Goal: Information Seeking & Learning: Learn about a topic

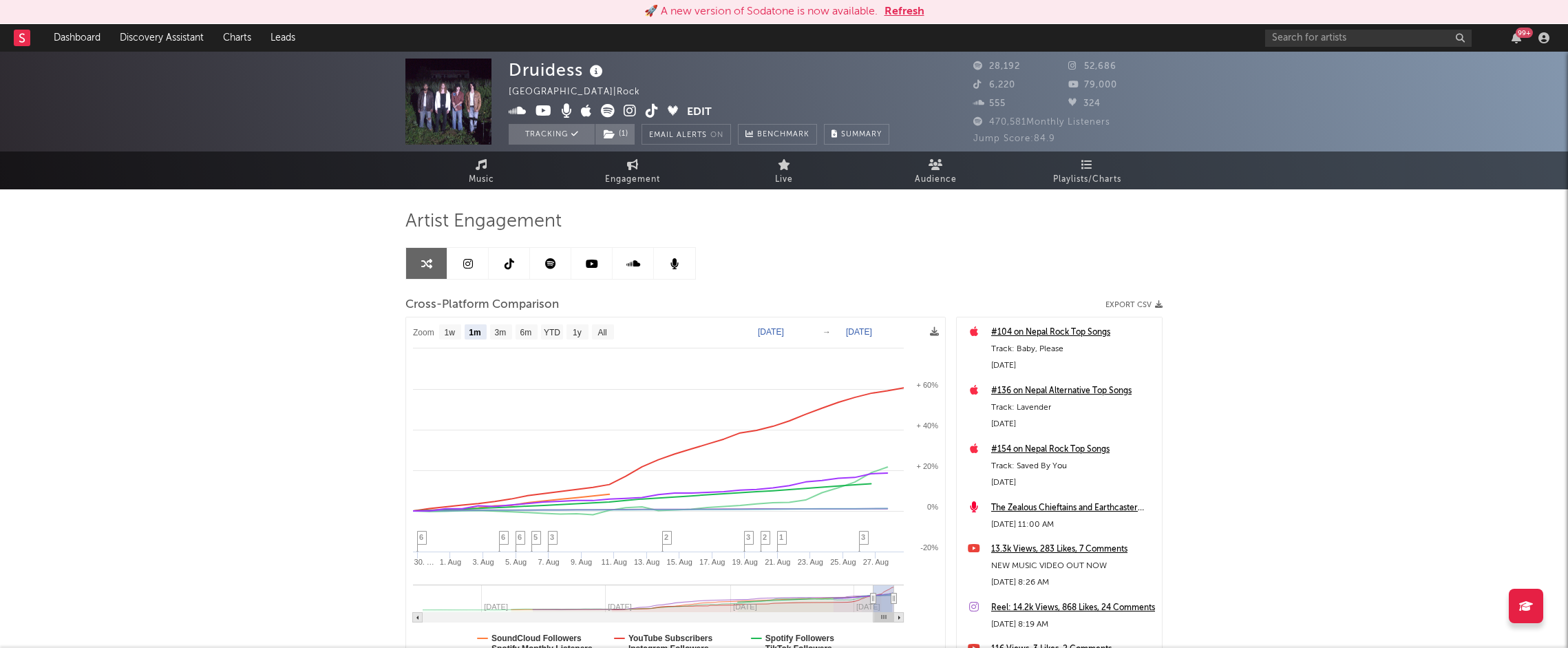
select select "1m"
click at [899, 13] on button "Refresh" at bounding box center [904, 11] width 40 height 16
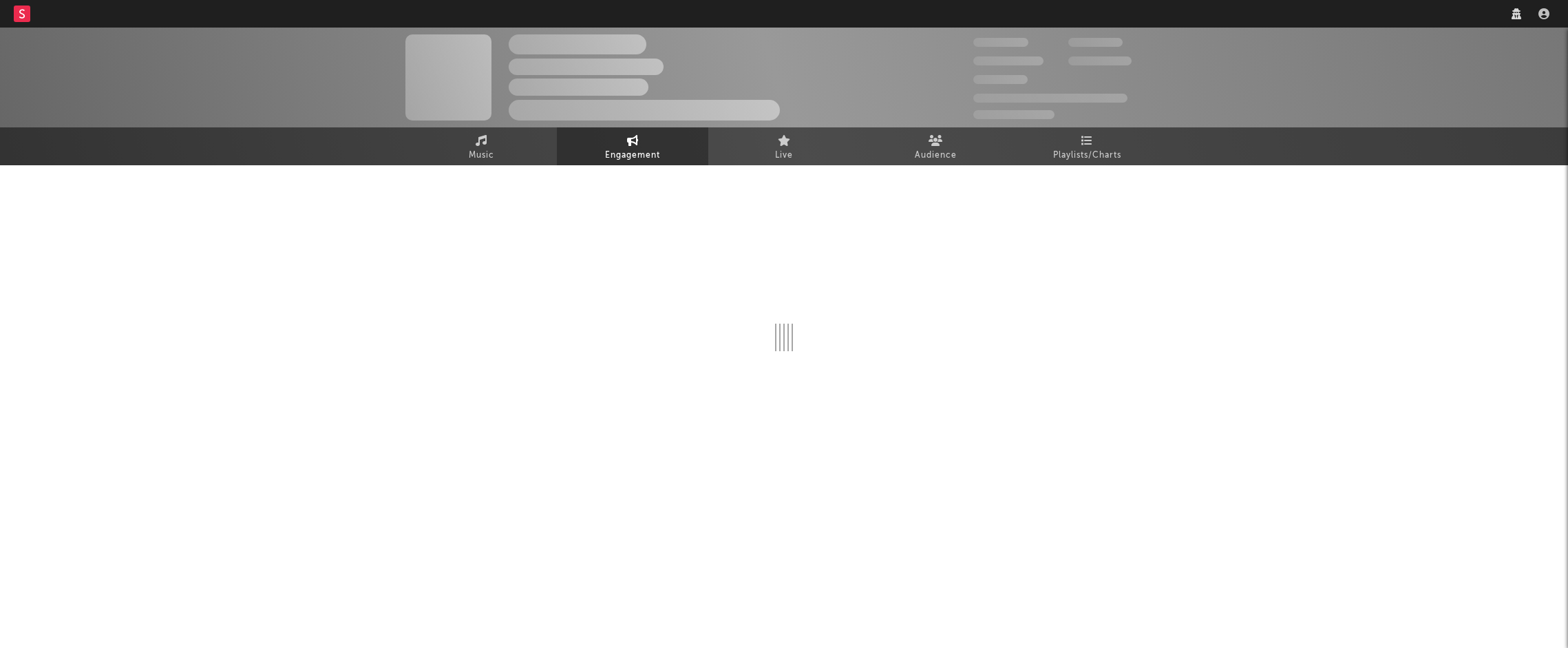
select select "1w"
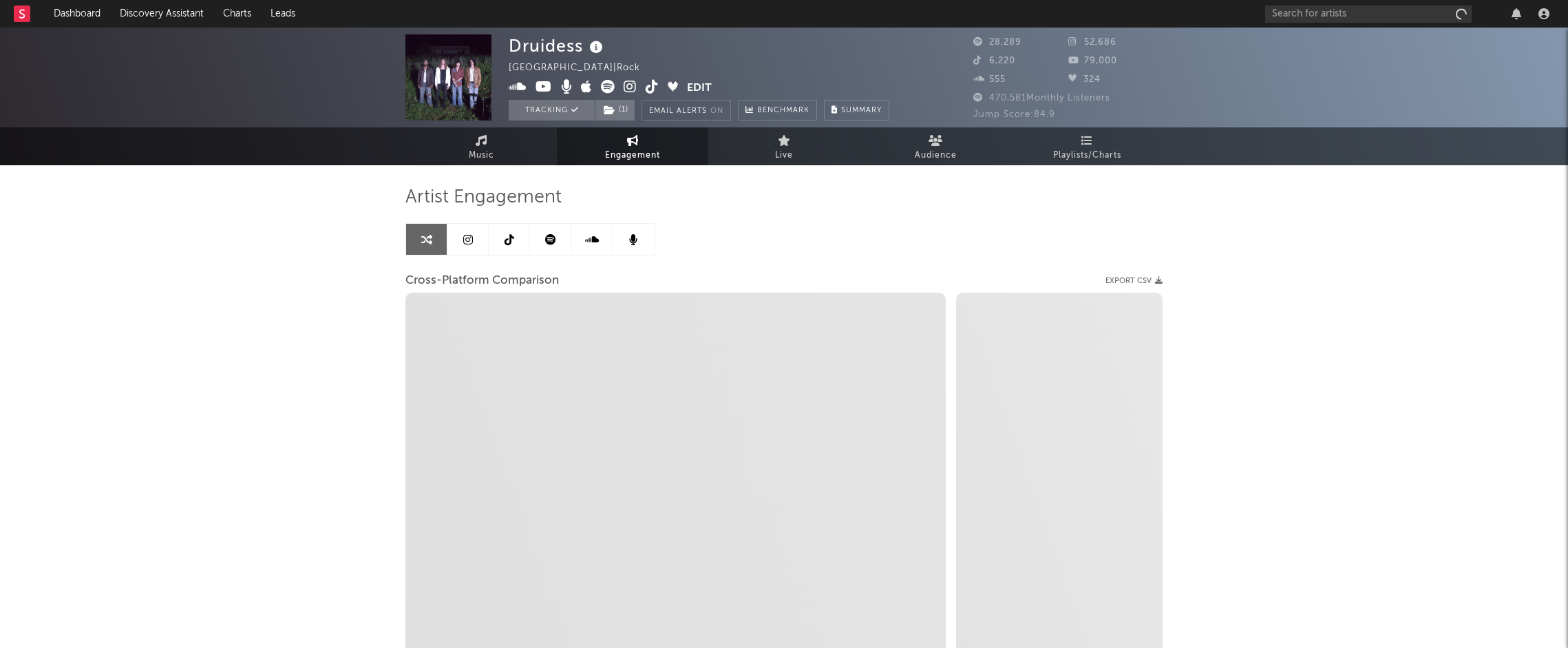
select select "1m"
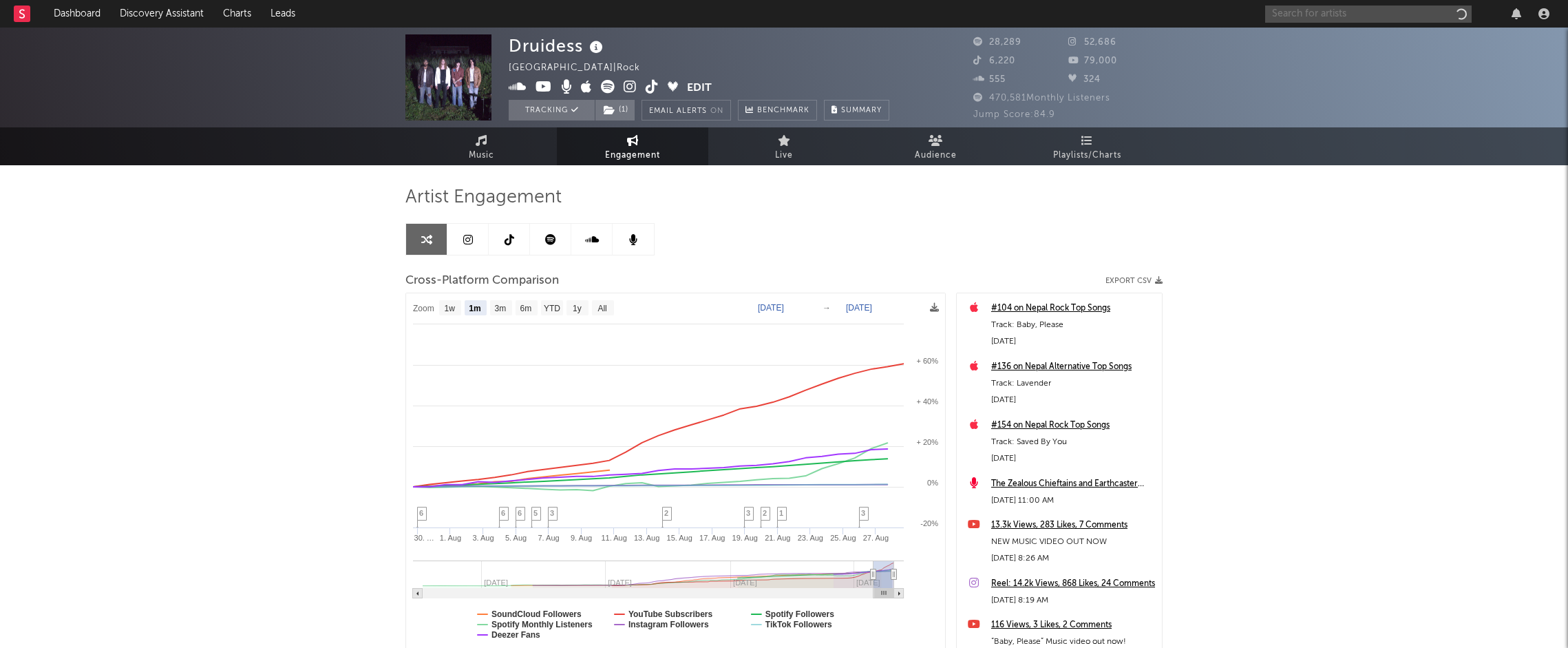
click at [1304, 14] on input "text" at bounding box center [1368, 14] width 206 height 17
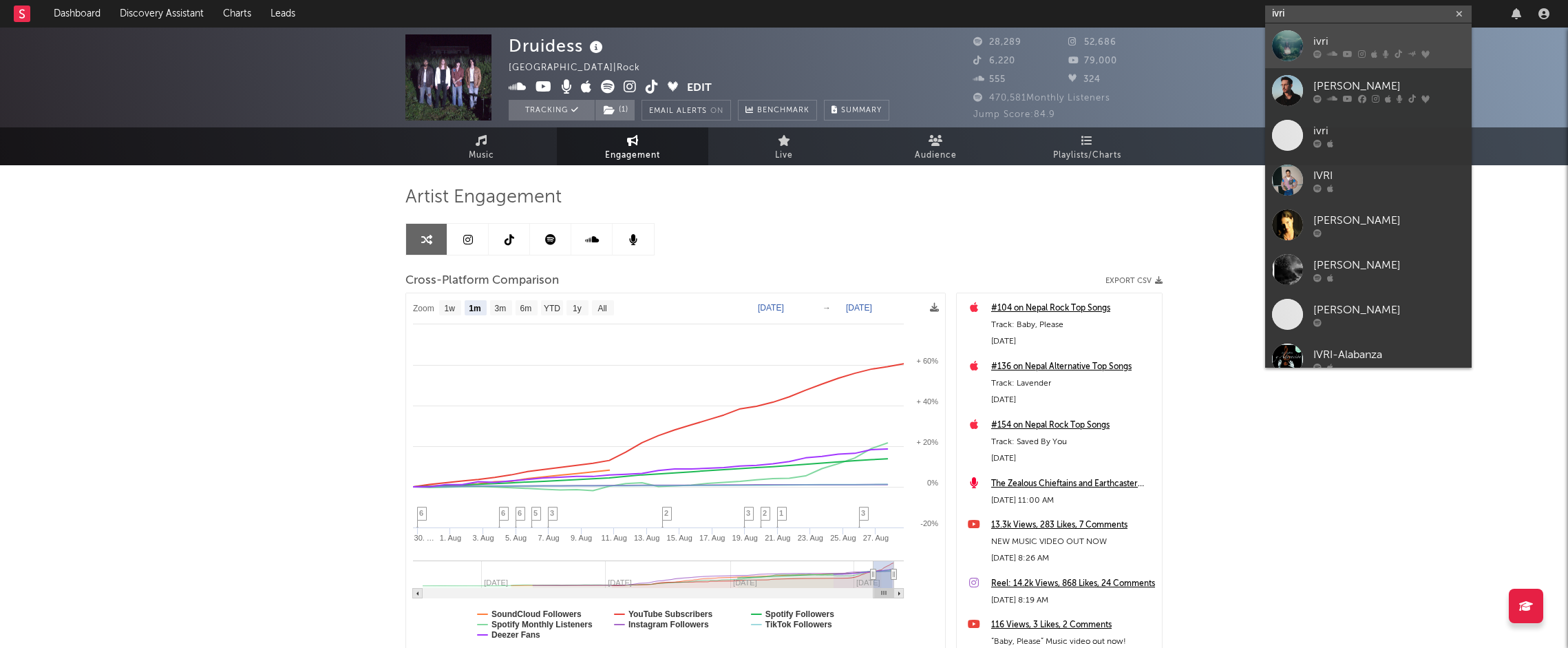
type input "ivri"
click at [1355, 37] on div "ivri" at bounding box center [1389, 41] width 151 height 16
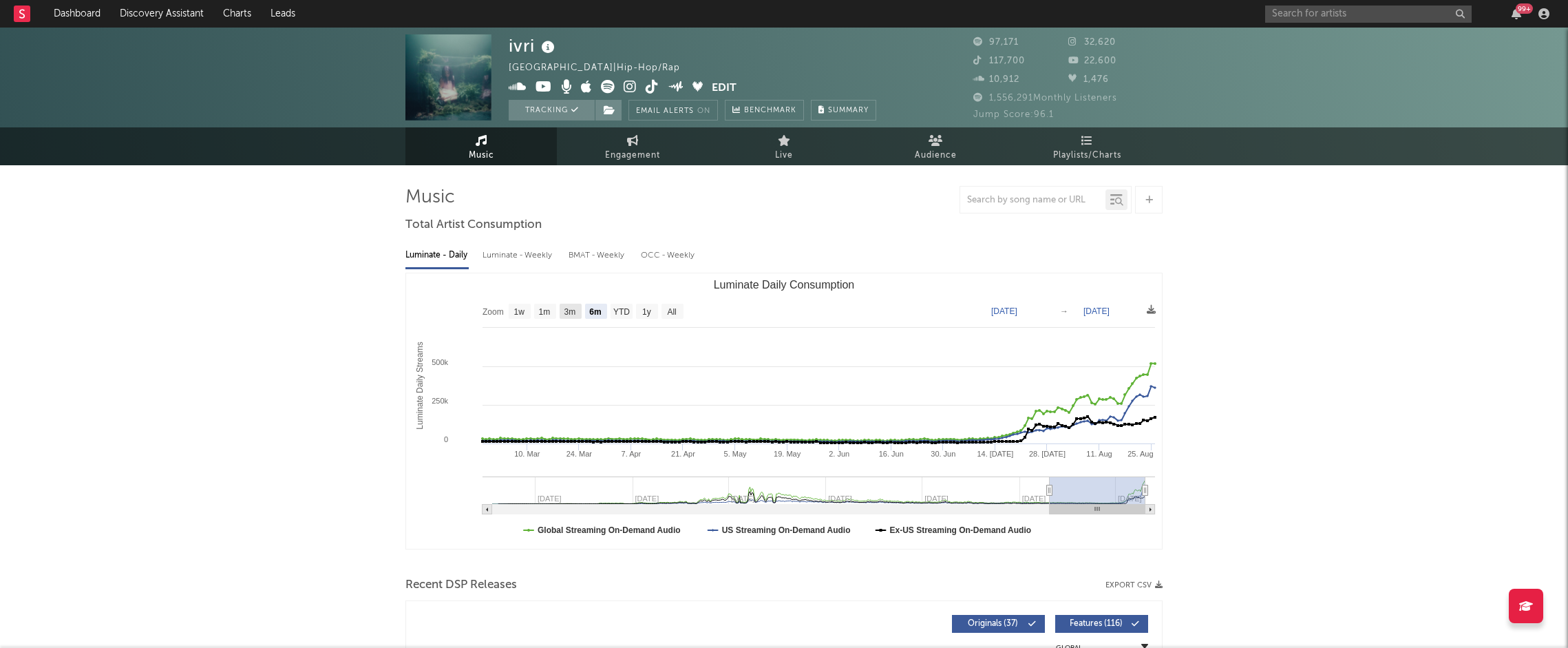
click at [567, 309] on text "3m" at bounding box center [570, 312] width 12 height 10
select select "3m"
type input "2025-05-26"
